Goal: Contribute content

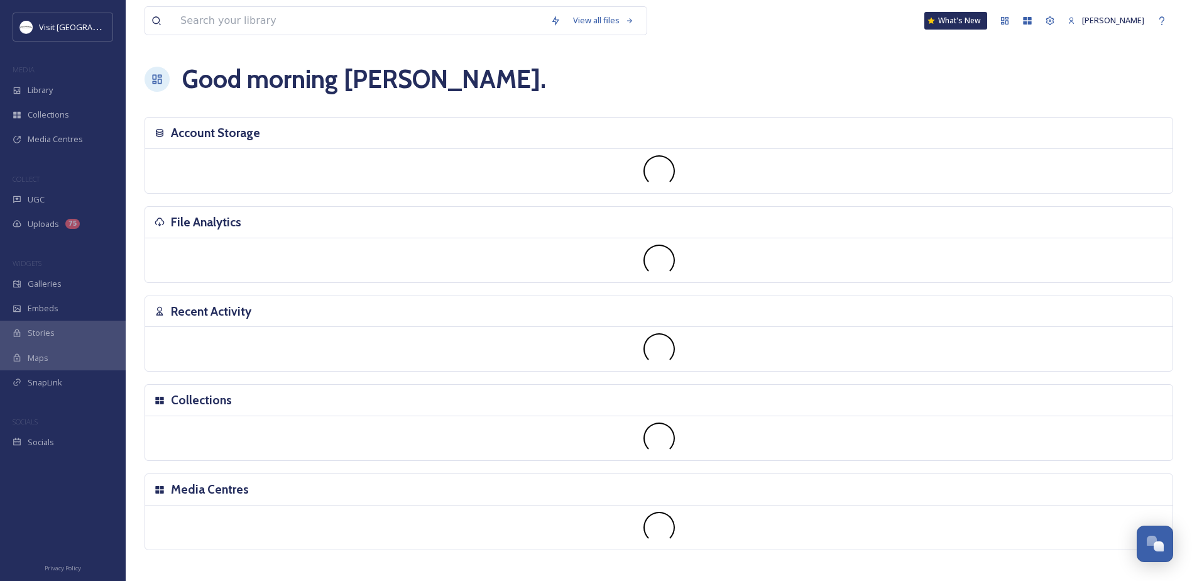
scroll to position [325, 0]
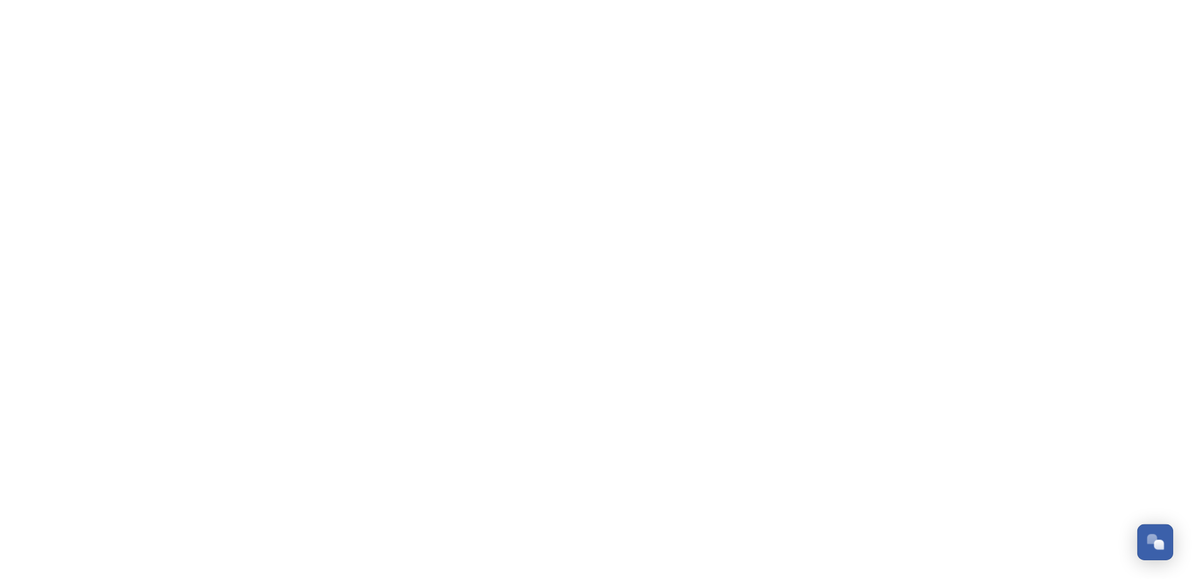
scroll to position [325, 0]
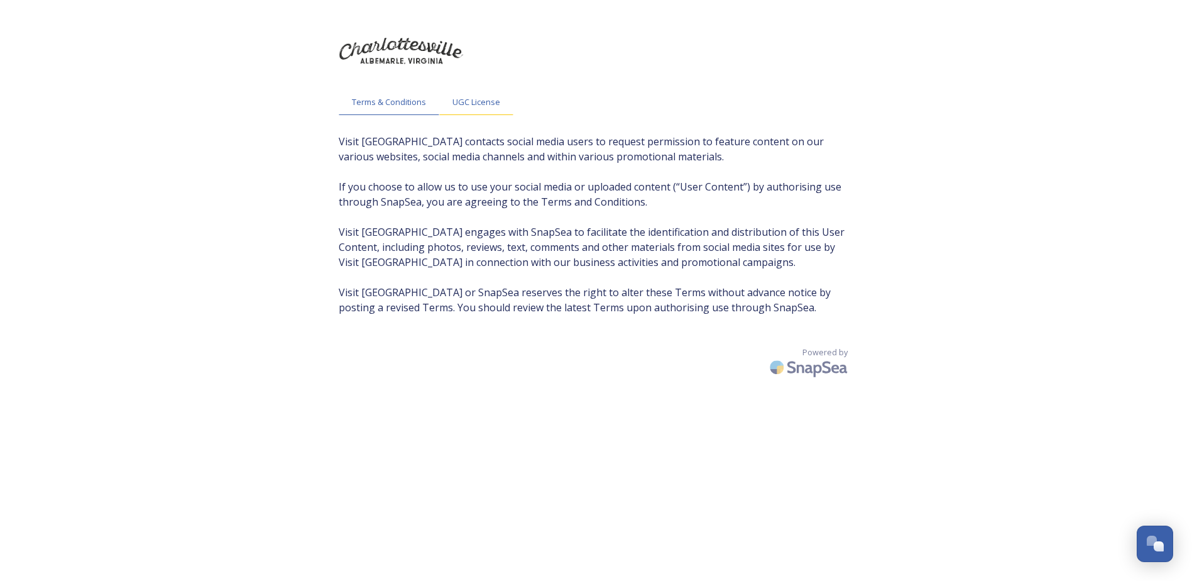
click at [473, 100] on span "UGC License" at bounding box center [476, 102] width 48 height 12
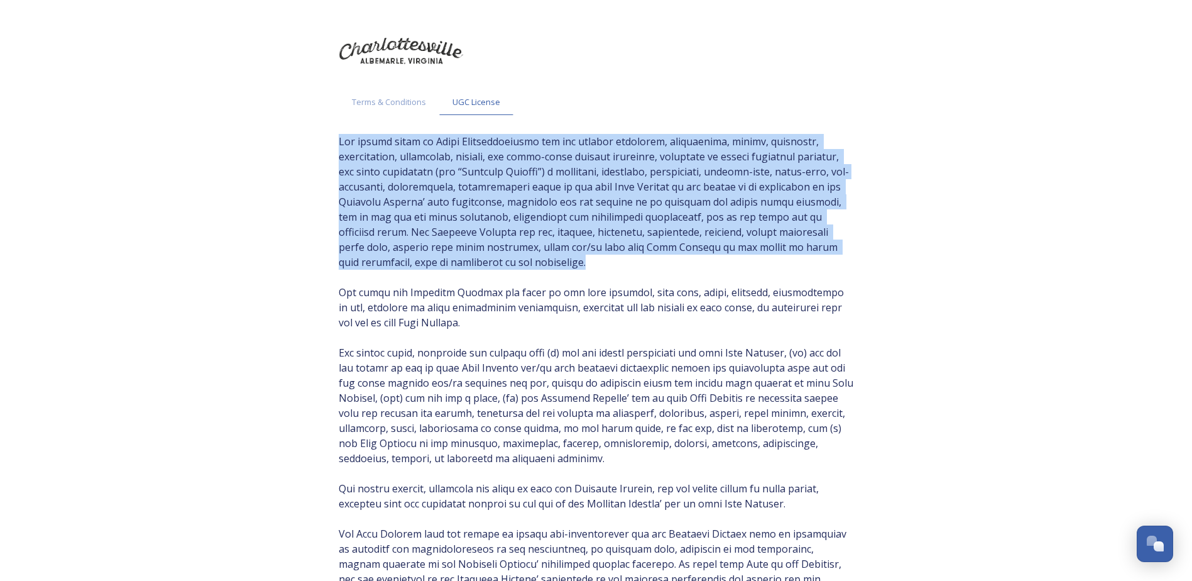
drag, startPoint x: 335, startPoint y: 141, endPoint x: 527, endPoint y: 268, distance: 229.5
click at [527, 268] on div "Terms & Conditions UGC License Powered by" at bounding box center [596, 458] width 540 height 867
copy span "You hereby grant to Visit Charlottesville and its related companies, contractor…"
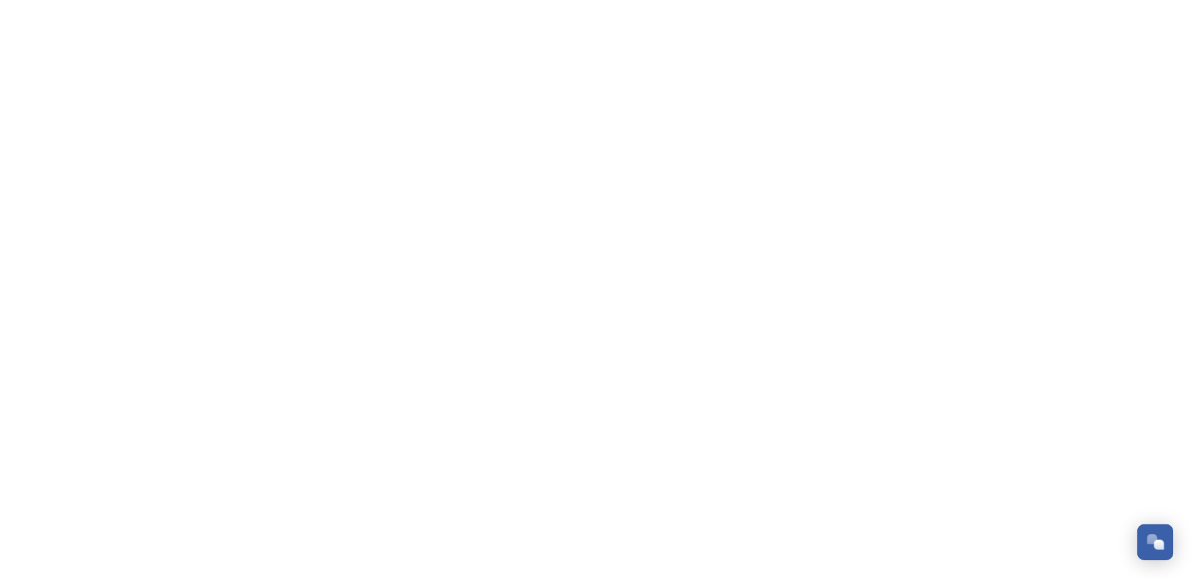
scroll to position [325, 0]
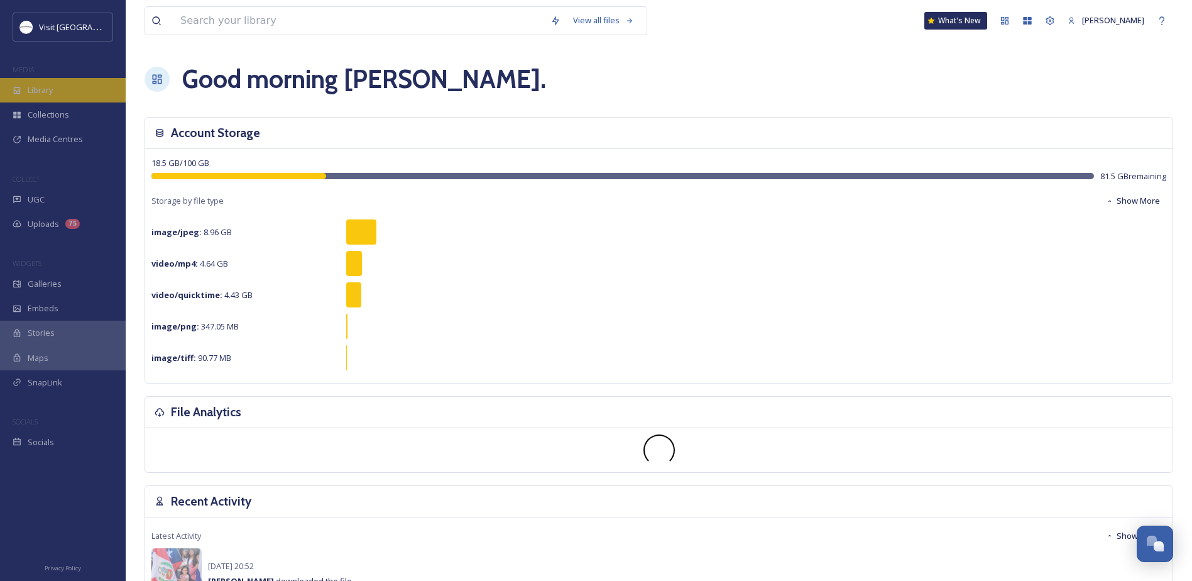
click at [40, 84] on div "Library" at bounding box center [63, 90] width 126 height 25
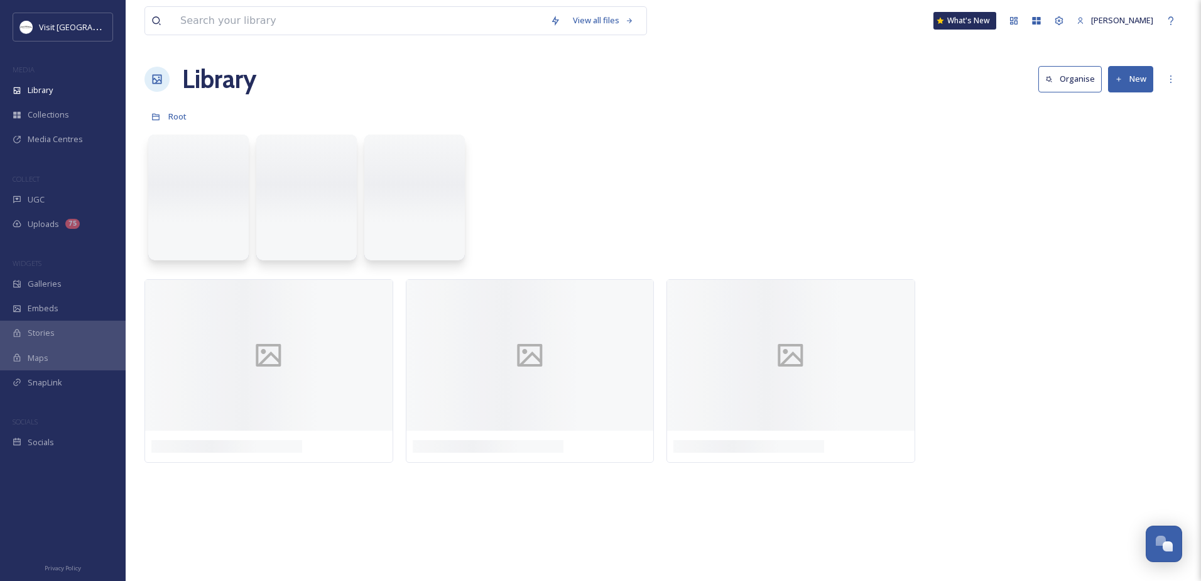
click at [1127, 76] on button "New" at bounding box center [1130, 79] width 45 height 26
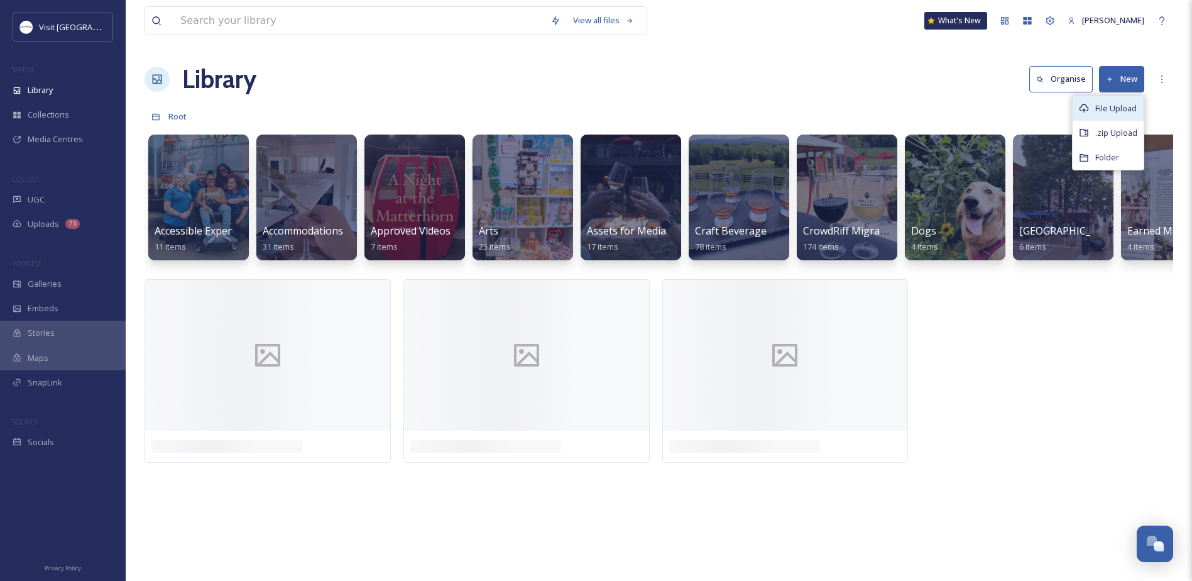
click at [1108, 103] on span "File Upload" at bounding box center [1115, 108] width 41 height 12
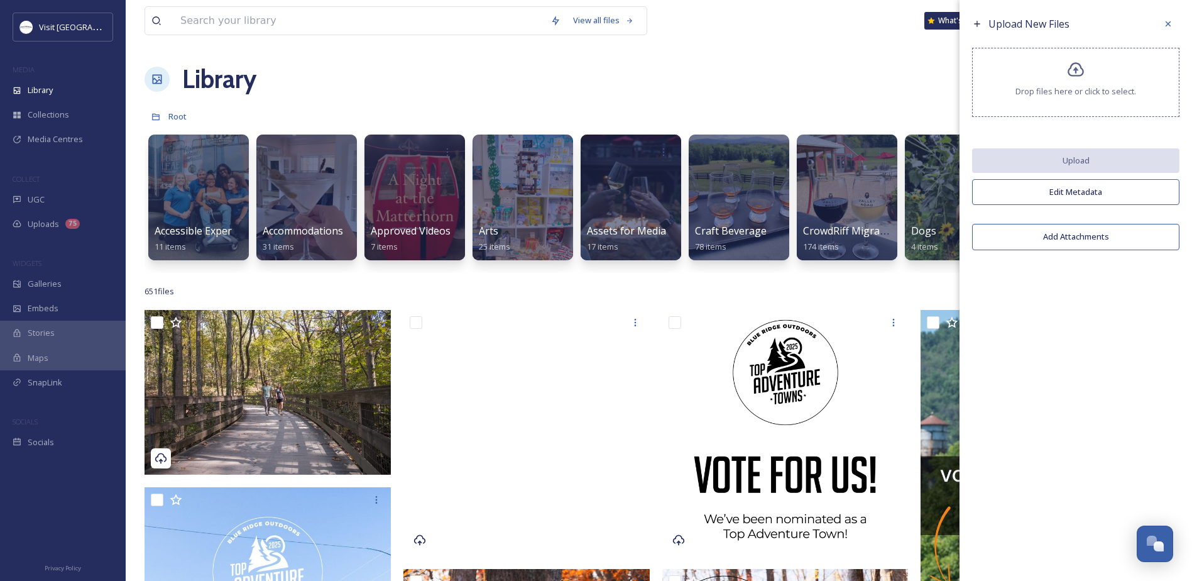
click at [1078, 73] on icon at bounding box center [1076, 70] width 18 height 18
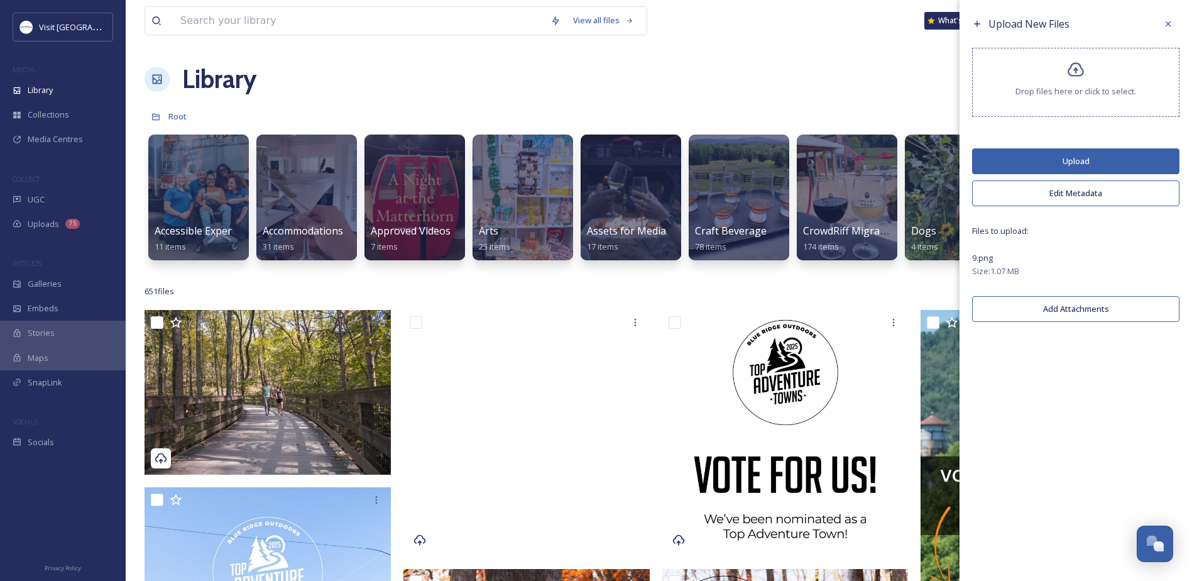
click at [1059, 161] on button "Upload" at bounding box center [1075, 161] width 207 height 26
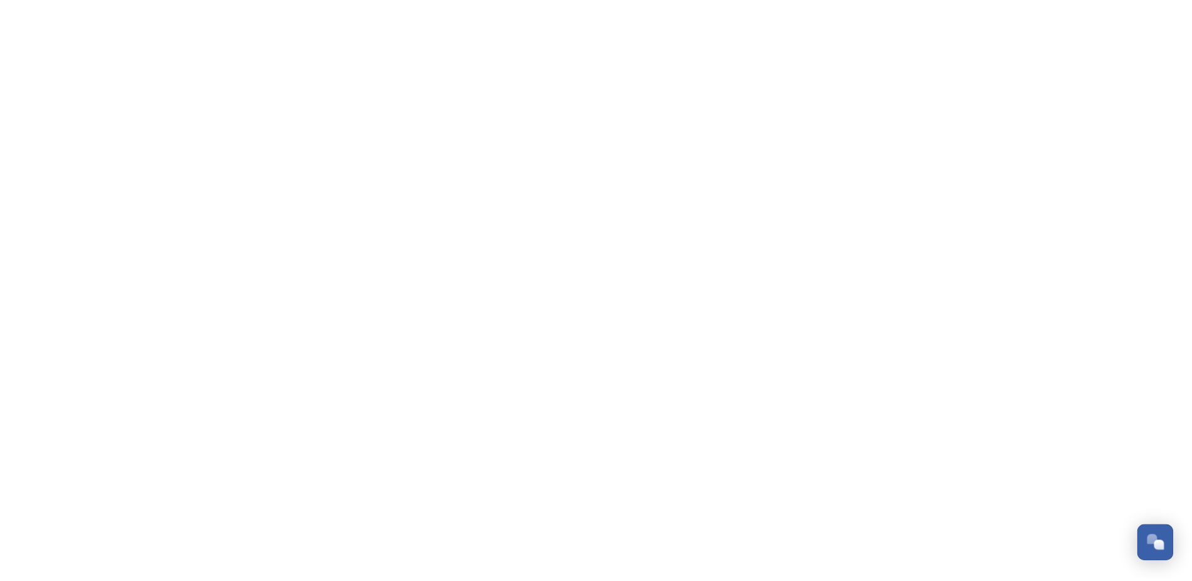
scroll to position [301, 0]
